Goal: Transaction & Acquisition: Download file/media

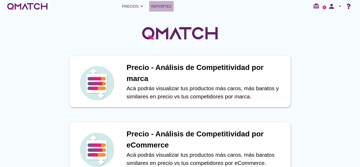
click at [159, 8] on span "Reportes" at bounding box center [161, 6] width 20 height 6
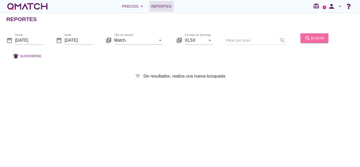
click at [318, 36] on div "search buscar" at bounding box center [315, 38] width 20 height 6
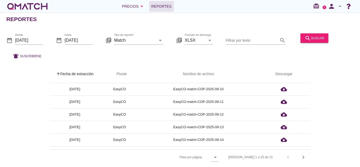
scroll to position [185, 0]
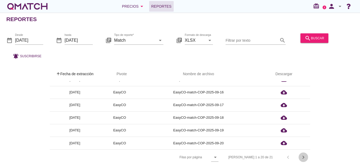
click at [303, 154] on icon "chevron_right" at bounding box center [303, 157] width 6 height 6
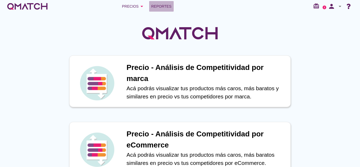
click at [165, 7] on span "Reportes" at bounding box center [161, 6] width 20 height 6
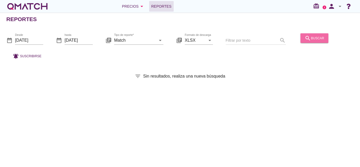
click at [319, 36] on div "search buscar" at bounding box center [315, 38] width 20 height 6
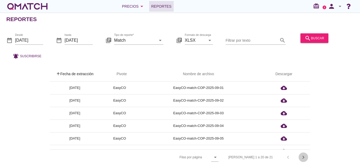
click at [304, 156] on icon "chevron_right" at bounding box center [303, 157] width 6 height 6
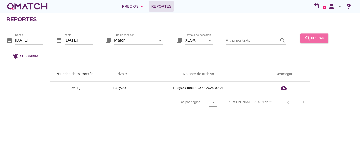
click at [312, 40] on div "search buscar" at bounding box center [315, 38] width 20 height 6
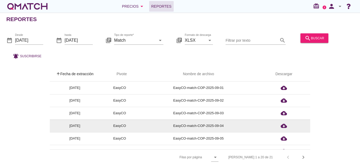
scroll to position [185, 0]
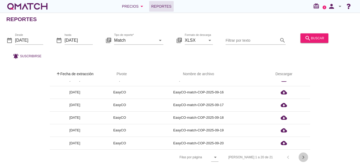
click at [305, 156] on icon "chevron_right" at bounding box center [303, 157] width 6 height 6
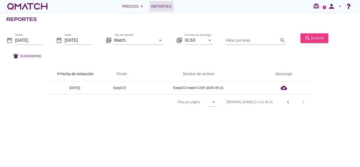
click at [316, 33] on button "search buscar" at bounding box center [314, 37] width 28 height 9
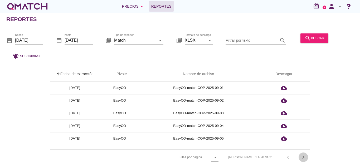
click at [303, 156] on icon "chevron_right" at bounding box center [303, 157] width 6 height 6
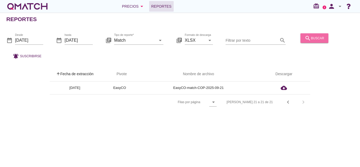
click at [312, 37] on div "search buscar" at bounding box center [315, 38] width 20 height 6
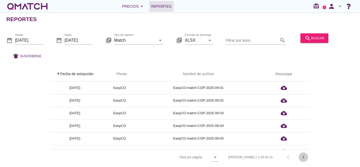
click at [302, 156] on icon "chevron_right" at bounding box center [303, 157] width 6 height 6
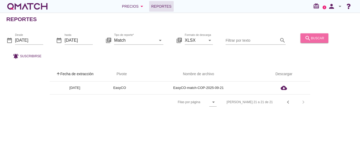
click at [308, 40] on icon "search" at bounding box center [308, 38] width 6 height 6
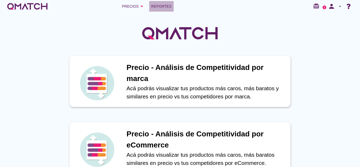
click at [162, 8] on span "Reportes" at bounding box center [161, 6] width 20 height 6
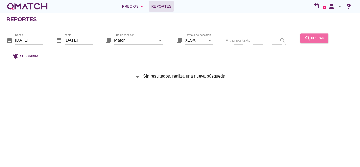
click at [315, 36] on div "search buscar" at bounding box center [315, 38] width 20 height 6
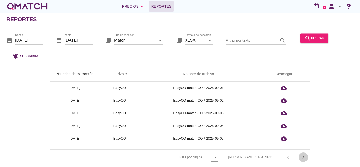
click at [304, 153] on button "chevron_right" at bounding box center [303, 156] width 9 height 9
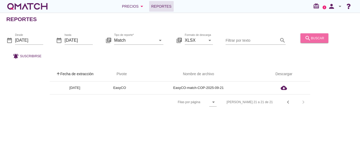
click at [317, 40] on div "search buscar" at bounding box center [315, 38] width 20 height 6
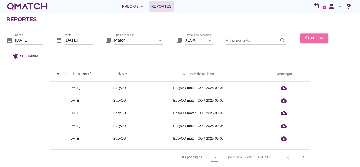
click at [317, 40] on div "search buscar" at bounding box center [315, 38] width 20 height 6
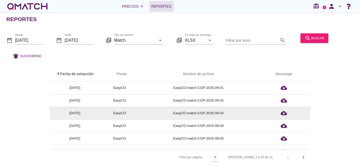
scroll to position [30, 0]
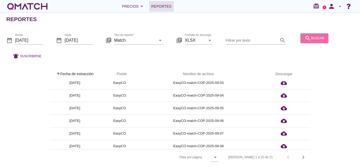
click at [313, 38] on div "search buscar" at bounding box center [315, 38] width 20 height 6
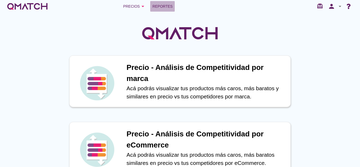
click at [159, 4] on span "Reportes" at bounding box center [162, 6] width 20 height 6
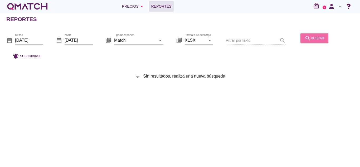
click at [314, 38] on div "search buscar" at bounding box center [315, 38] width 20 height 6
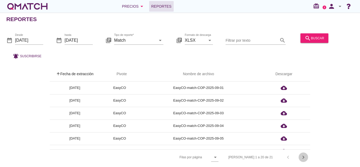
click at [304, 157] on icon "chevron_right" at bounding box center [303, 157] width 6 height 6
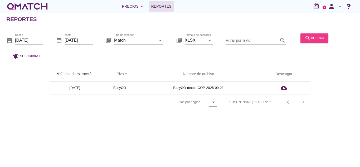
click at [306, 41] on icon "search" at bounding box center [308, 38] width 6 height 6
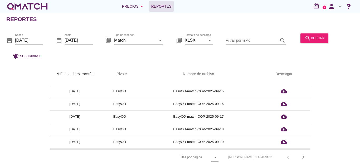
scroll to position [185, 0]
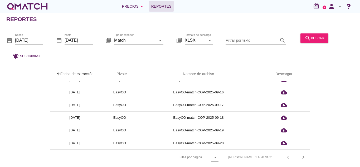
click at [306, 152] on div "Filas 1 a 20 de 21 chevron_left chevron_right" at bounding box center [266, 157] width 88 height 13
click at [304, 157] on icon "chevron_right" at bounding box center [303, 157] width 6 height 6
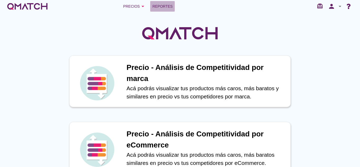
click at [162, 9] on span "Reportes" at bounding box center [162, 6] width 20 height 6
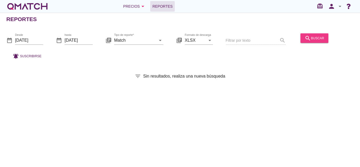
click at [311, 37] on div "search buscar" at bounding box center [315, 38] width 20 height 6
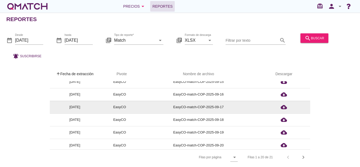
scroll to position [185, 0]
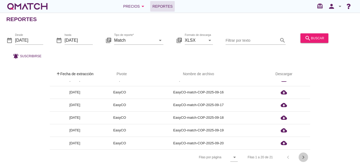
click at [304, 157] on icon "chevron_right" at bounding box center [303, 157] width 6 height 6
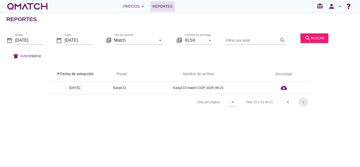
scroll to position [0, 0]
click at [305, 40] on icon "search" at bounding box center [308, 38] width 6 height 6
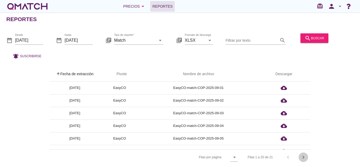
click at [302, 155] on icon "chevron_right" at bounding box center [303, 157] width 6 height 6
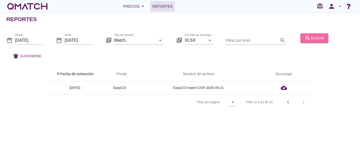
click at [308, 36] on icon "search" at bounding box center [308, 38] width 6 height 6
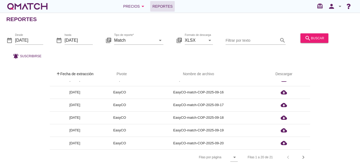
scroll to position [2, 0]
click at [304, 155] on icon "chevron_right" at bounding box center [303, 157] width 6 height 6
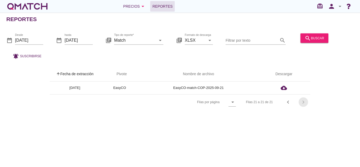
scroll to position [0, 0]
click at [319, 37] on div "search buscar" at bounding box center [315, 38] width 20 height 6
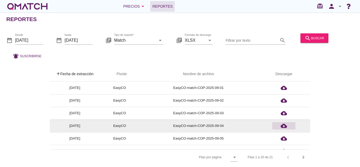
scroll to position [185, 0]
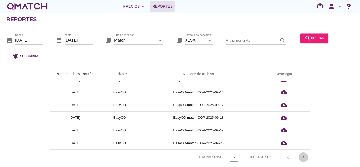
click at [302, 155] on icon "chevron_right" at bounding box center [303, 157] width 6 height 6
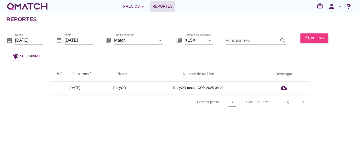
click at [306, 37] on icon "search" at bounding box center [308, 38] width 6 height 6
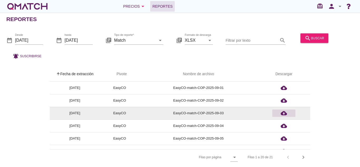
scroll to position [185, 0]
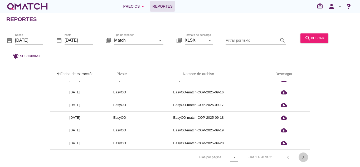
click at [302, 157] on icon "chevron_right" at bounding box center [303, 157] width 6 height 6
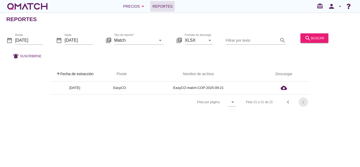
scroll to position [0, 0]
click at [309, 39] on icon "search" at bounding box center [308, 38] width 6 height 6
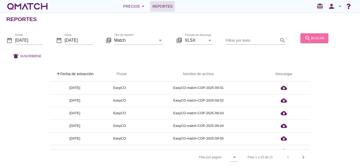
click at [309, 39] on icon "search" at bounding box center [308, 38] width 6 height 6
click at [303, 156] on icon "chevron_right" at bounding box center [303, 157] width 6 height 6
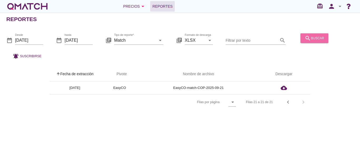
click at [317, 38] on div "search buscar" at bounding box center [315, 38] width 20 height 6
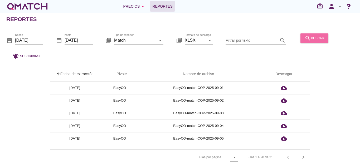
click at [302, 40] on button "search buscar" at bounding box center [314, 37] width 28 height 9
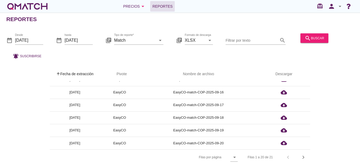
scroll to position [2, 0]
click at [304, 154] on icon "chevron_right" at bounding box center [303, 157] width 6 height 6
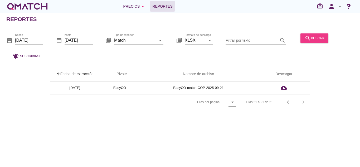
click at [313, 38] on div "search buscar" at bounding box center [315, 38] width 20 height 6
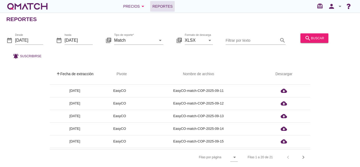
scroll to position [185, 0]
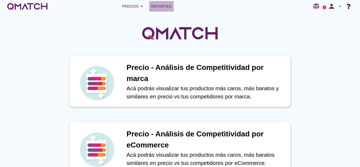
click at [163, 5] on span "Reportes" at bounding box center [161, 6] width 20 height 6
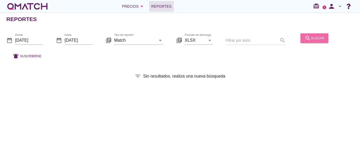
click at [315, 40] on div "search buscar" at bounding box center [315, 38] width 20 height 6
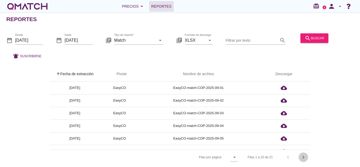
click at [304, 157] on icon "chevron_right" at bounding box center [303, 157] width 6 height 6
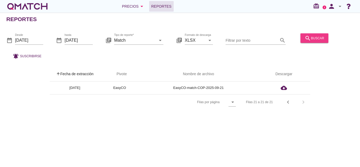
click at [305, 37] on icon "search" at bounding box center [308, 38] width 6 height 6
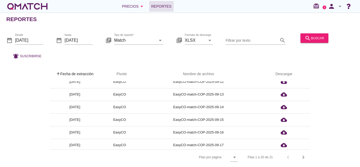
scroll to position [185, 0]
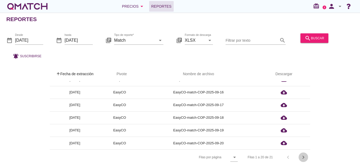
click at [302, 156] on icon "chevron_right" at bounding box center [303, 157] width 6 height 6
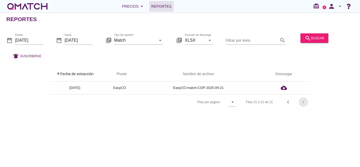
scroll to position [0, 0]
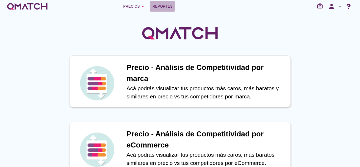
click at [164, 6] on span "Reportes" at bounding box center [162, 6] width 20 height 6
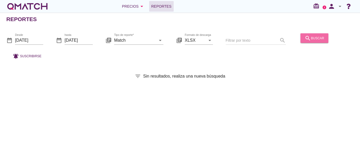
click at [307, 41] on button "search buscar" at bounding box center [314, 37] width 28 height 9
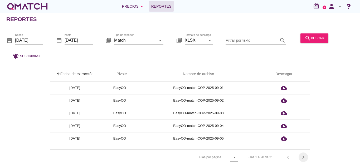
click at [305, 157] on icon "chevron_right" at bounding box center [303, 157] width 6 height 6
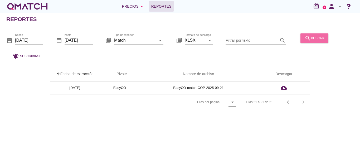
click at [315, 37] on div "search buscar" at bounding box center [315, 38] width 20 height 6
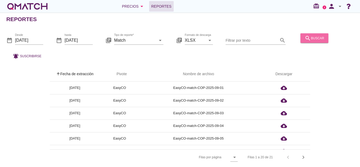
click at [314, 40] on div "search buscar" at bounding box center [315, 38] width 20 height 6
click at [305, 156] on icon "chevron_right" at bounding box center [303, 157] width 6 height 6
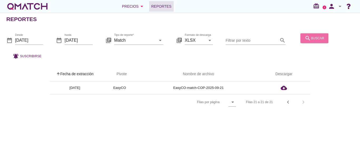
click at [323, 35] on button "search buscar" at bounding box center [314, 37] width 28 height 9
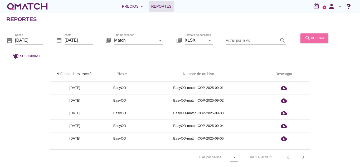
click at [323, 35] on button "search buscar" at bounding box center [314, 37] width 28 height 9
click at [323, 35] on div "search buscar" at bounding box center [314, 41] width 32 height 18
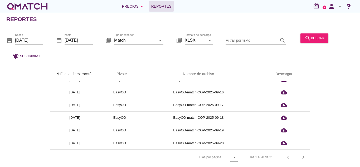
scroll to position [2, 0]
click at [301, 154] on icon "chevron_right" at bounding box center [303, 157] width 6 height 6
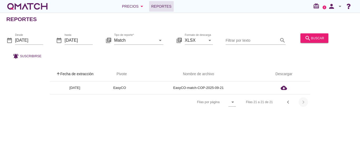
scroll to position [0, 0]
click at [308, 43] on div "search buscar" at bounding box center [314, 41] width 32 height 18
click at [309, 40] on icon "search" at bounding box center [308, 38] width 6 height 6
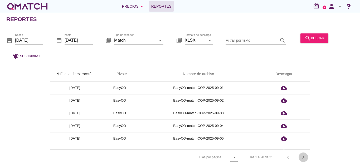
click at [304, 156] on icon "chevron_right" at bounding box center [303, 157] width 6 height 6
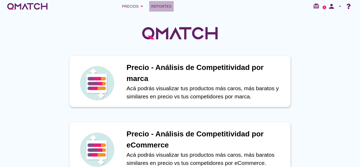
click at [162, 5] on span "Reportes" at bounding box center [161, 6] width 20 height 6
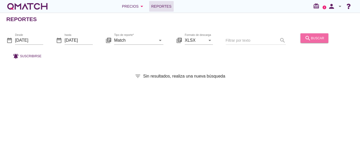
click at [314, 41] on div "search buscar" at bounding box center [315, 38] width 20 height 6
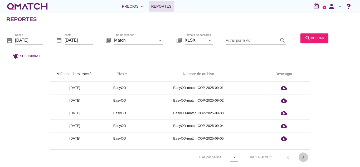
click at [303, 158] on icon "chevron_right" at bounding box center [303, 157] width 6 height 6
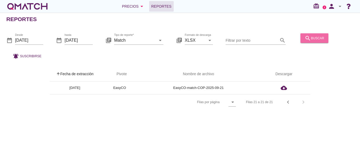
click at [306, 35] on icon "search" at bounding box center [308, 38] width 6 height 6
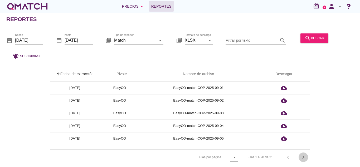
click at [303, 158] on icon "chevron_right" at bounding box center [303, 157] width 6 height 6
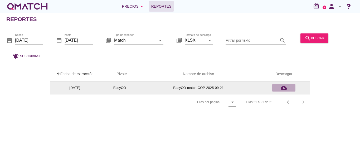
click at [284, 87] on icon "cloud_download" at bounding box center [284, 88] width 6 height 6
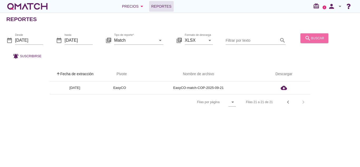
click at [310, 37] on div "search buscar" at bounding box center [315, 38] width 20 height 6
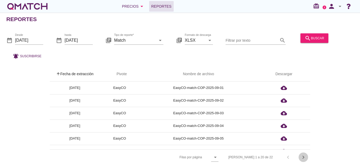
click at [302, 155] on icon "chevron_right" at bounding box center [303, 157] width 6 height 6
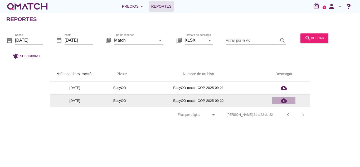
click at [280, 100] on div "cloud_download" at bounding box center [283, 100] width 19 height 6
